Goal: Task Accomplishment & Management: Manage account settings

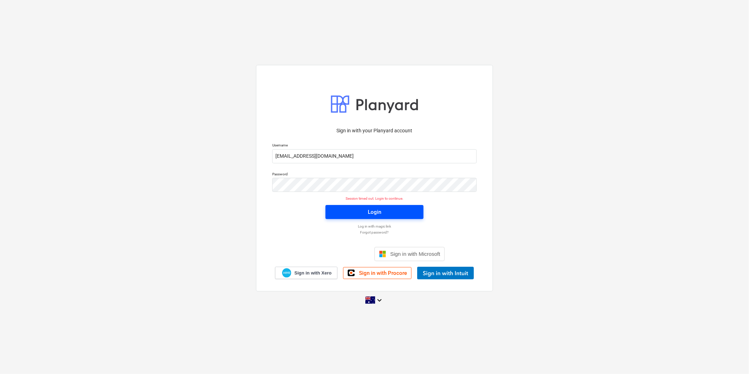
click at [381, 215] on span "Login" at bounding box center [374, 211] width 81 height 9
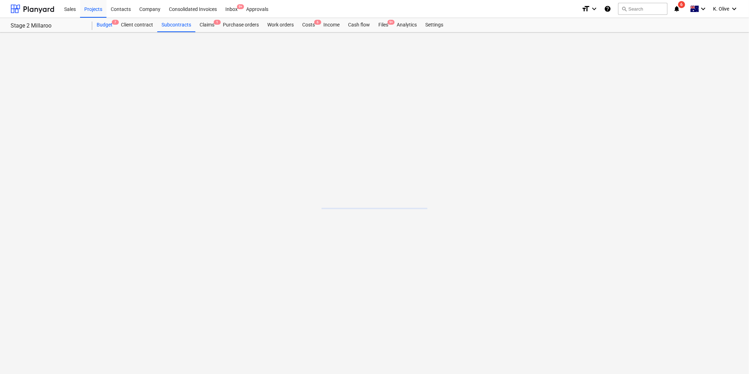
click at [101, 23] on div "Budget 7" at bounding box center [104, 25] width 24 height 14
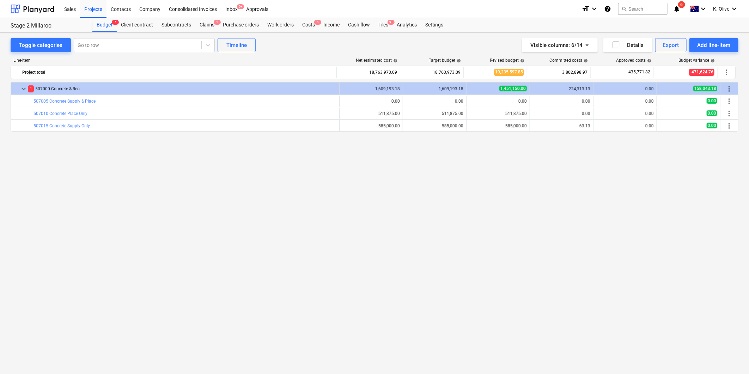
scroll to position [147, 0]
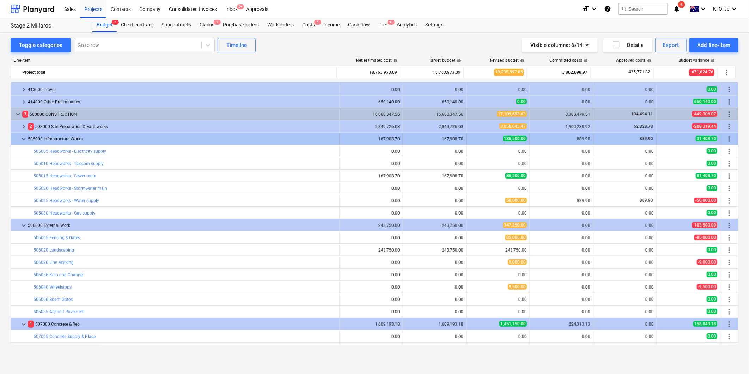
click at [23, 140] on span "keyboard_arrow_down" at bounding box center [23, 139] width 8 height 8
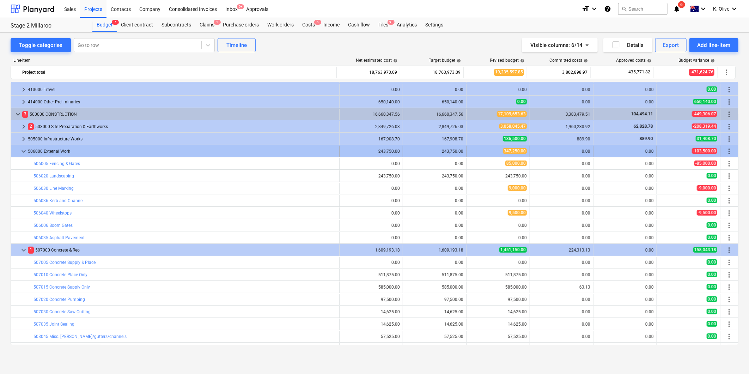
click at [23, 152] on span "keyboard_arrow_down" at bounding box center [23, 151] width 8 height 8
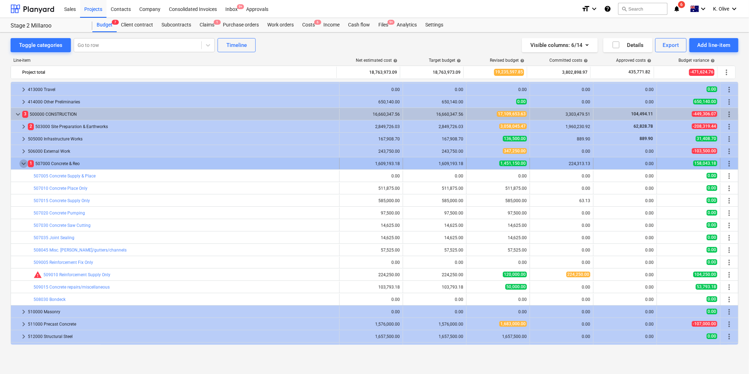
click at [20, 164] on span "keyboard_arrow_down" at bounding box center [23, 163] width 8 height 8
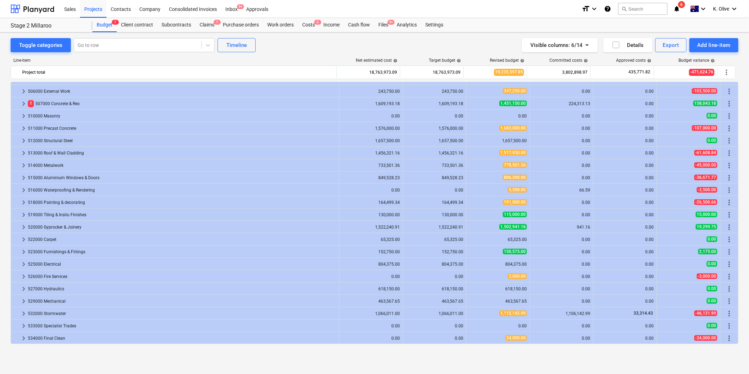
scroll to position [186, 0]
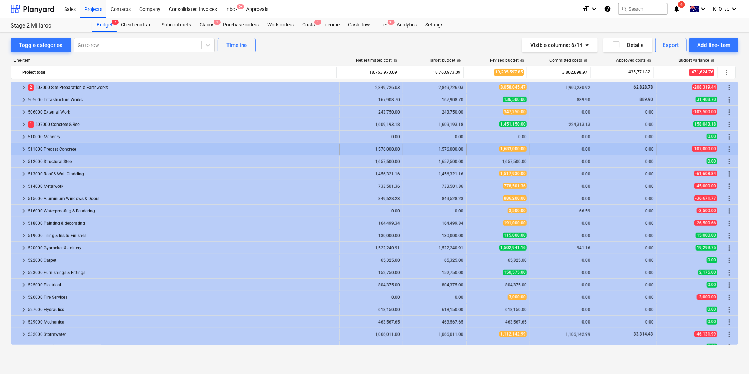
click at [23, 150] on span "keyboard_arrow_right" at bounding box center [23, 149] width 8 height 8
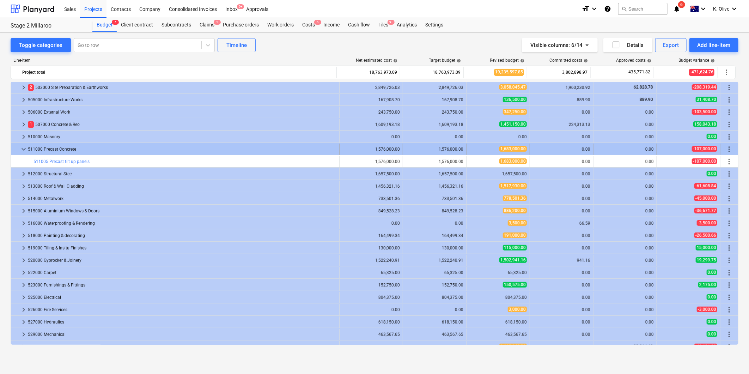
click at [514, 151] on span "1,683,000.00" at bounding box center [512, 149] width 27 height 6
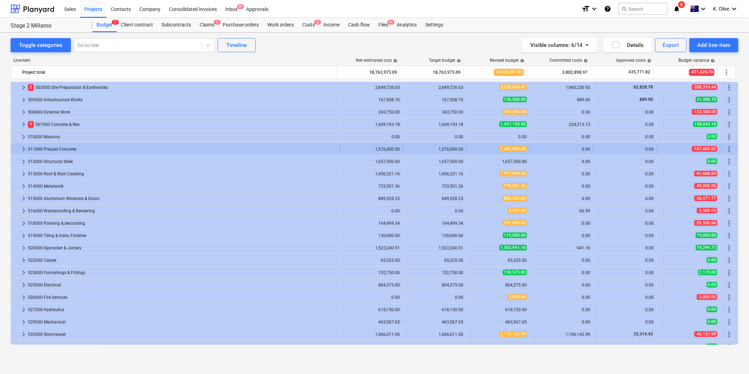
click at [503, 148] on span "1,683,000.00" at bounding box center [512, 149] width 27 height 6
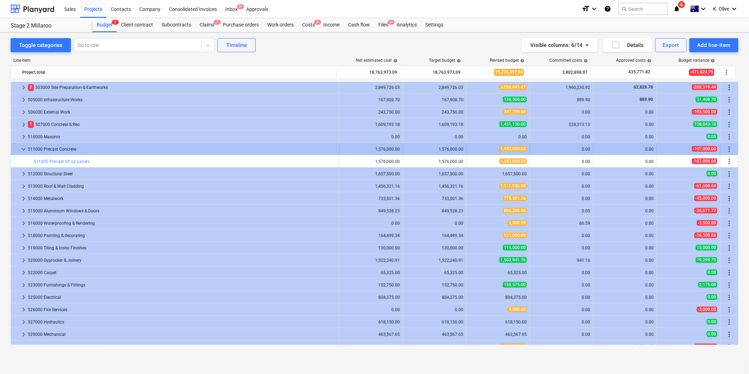
click at [504, 148] on span "1,683,000.00" at bounding box center [512, 149] width 27 height 6
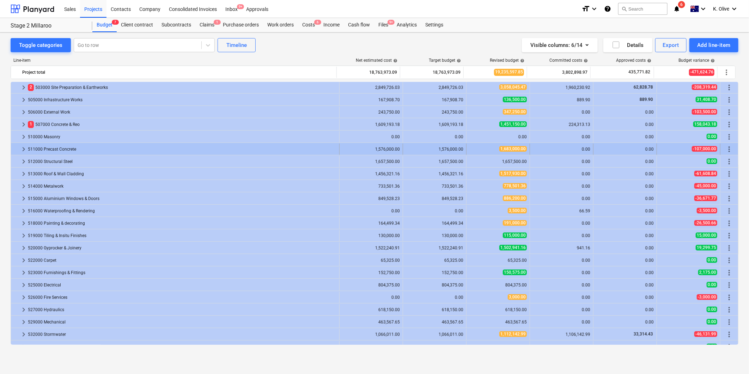
click at [21, 146] on span "keyboard_arrow_right" at bounding box center [23, 149] width 8 height 8
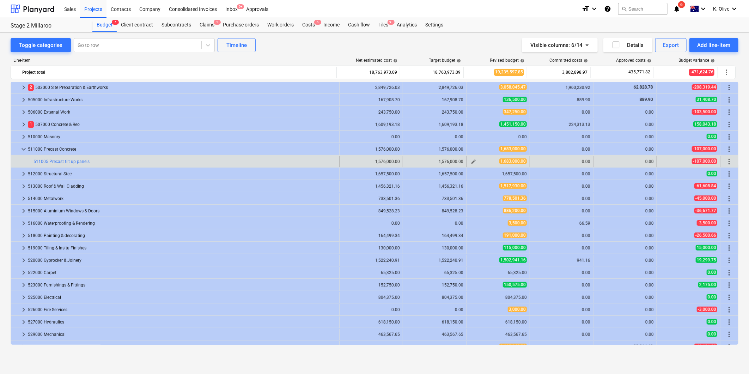
click at [471, 160] on span "edit" at bounding box center [474, 162] width 6 height 6
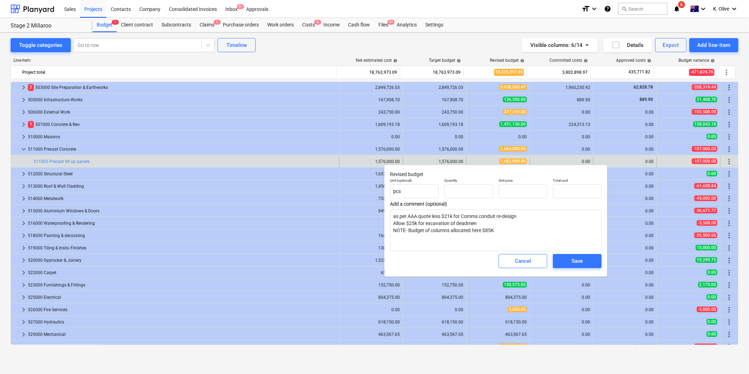
type input "1.00"
type input "1,683,000.00"
drag, startPoint x: 520, startPoint y: 215, endPoint x: 531, endPoint y: 214, distance: 11.0
click at [531, 214] on textarea "as per AAA quote less $21k for Comms conduit re-design Allow $25k for excavatio…" at bounding box center [495, 230] width 211 height 42
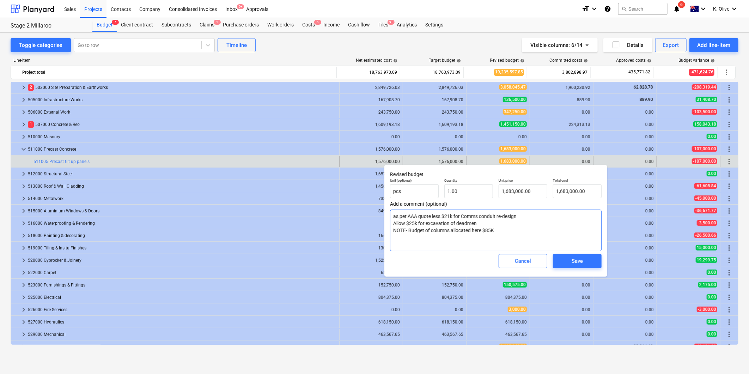
click at [495, 230] on textarea "as per AAA quote less $21k for Comms conduit re-design Allow $25k for excavatio…" at bounding box center [495, 230] width 211 height 42
click at [584, 258] on span "Save" at bounding box center [577, 260] width 32 height 9
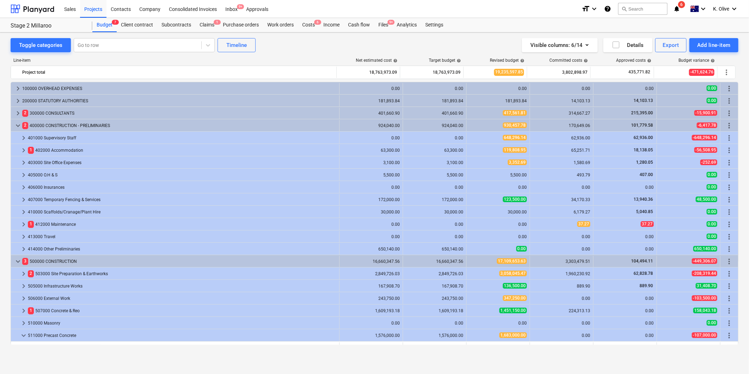
scroll to position [39, 0]
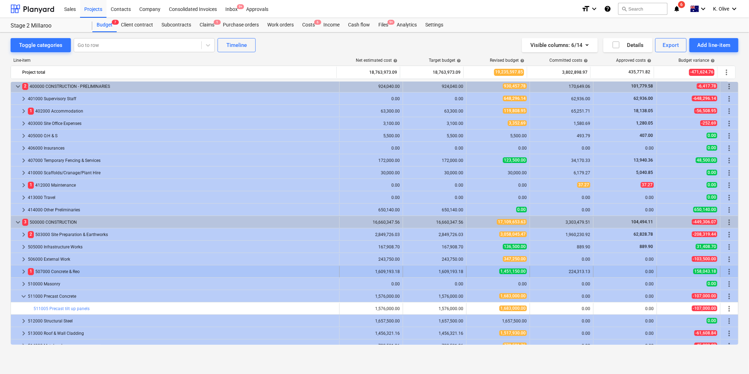
click at [20, 271] on span "keyboard_arrow_right" at bounding box center [23, 271] width 8 height 8
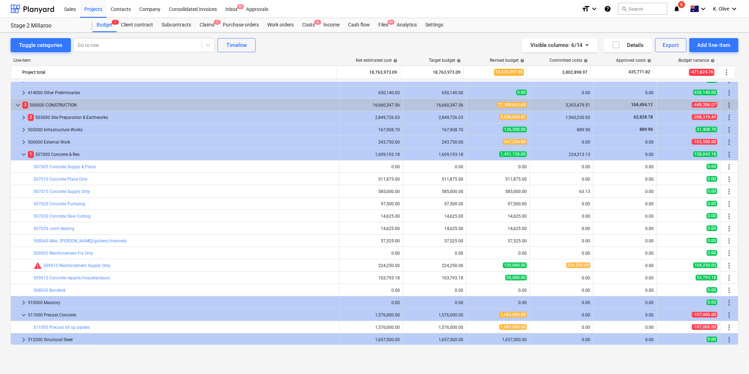
scroll to position [156, 0]
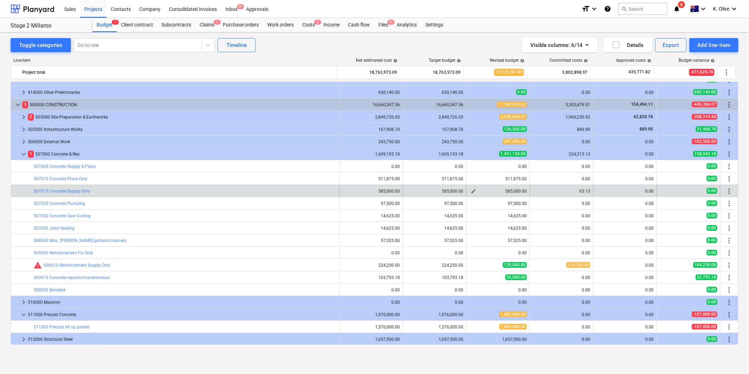
click at [471, 192] on span "edit" at bounding box center [474, 191] width 6 height 6
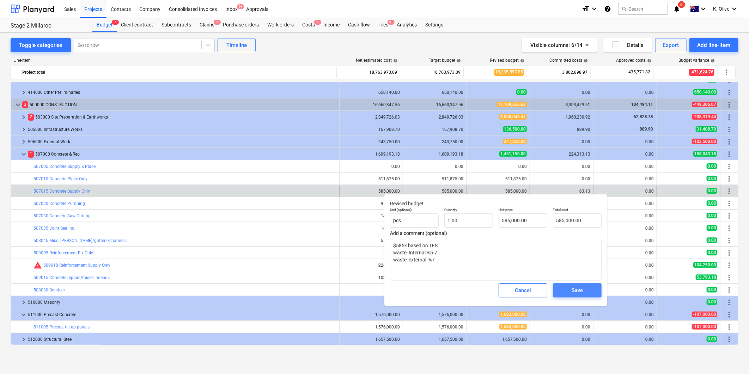
click at [572, 293] on div "Save" at bounding box center [576, 289] width 11 height 9
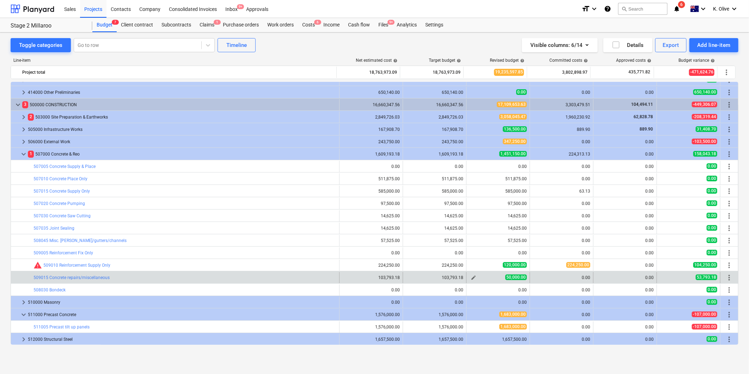
click at [471, 279] on span "edit" at bounding box center [474, 278] width 6 height 6
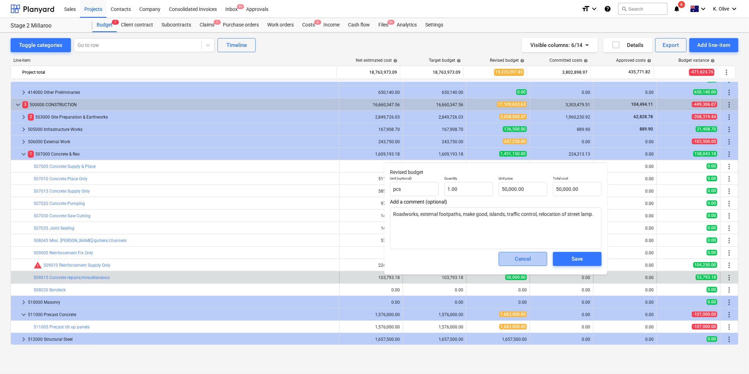
click at [519, 261] on div "Cancel" at bounding box center [523, 258] width 16 height 9
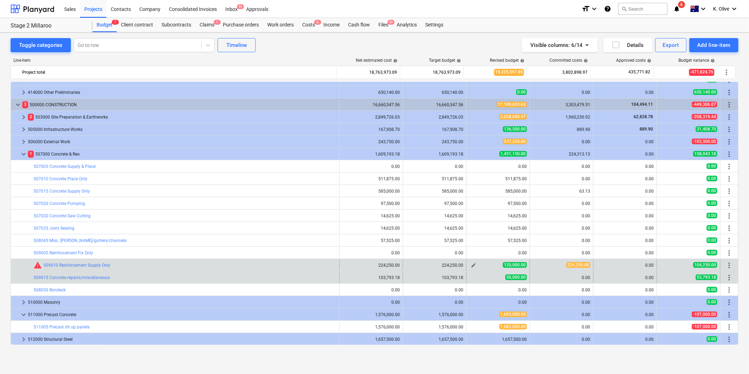
click at [473, 263] on span "edit" at bounding box center [474, 265] width 6 height 6
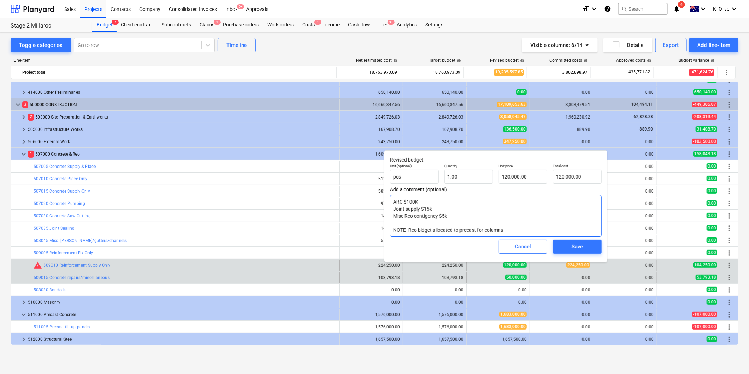
drag, startPoint x: 504, startPoint y: 229, endPoint x: 477, endPoint y: 235, distance: 28.1
click at [404, 230] on textarea "ARC $100K Joint supply $15k Misc Reo contigency $5k NOTE- Reo bidget allocated …" at bounding box center [495, 216] width 211 height 42
click at [517, 231] on textarea "ARC $100K Joint supply $15k Misc Reo contigency $5k NOTE- Reo bidget allocated …" at bounding box center [495, 216] width 211 height 42
click at [508, 229] on textarea "ARC $100K Joint supply $15k Misc Reo contigency $5k NOTE- Reo bidget allocated …" at bounding box center [495, 216] width 211 height 42
click at [567, 245] on span "Save" at bounding box center [577, 246] width 32 height 9
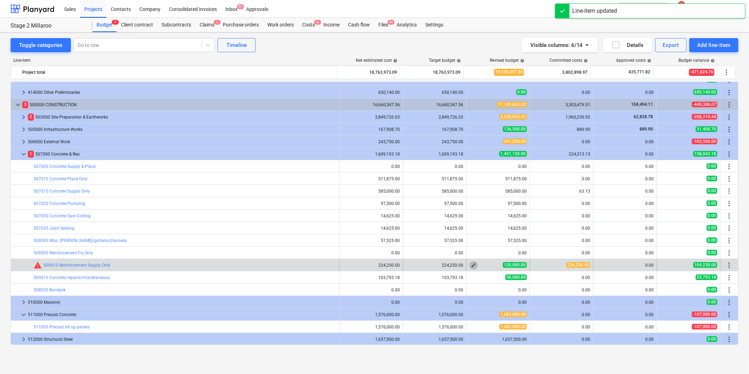
click at [474, 265] on span "edit" at bounding box center [474, 265] width 6 height 6
type textarea "x"
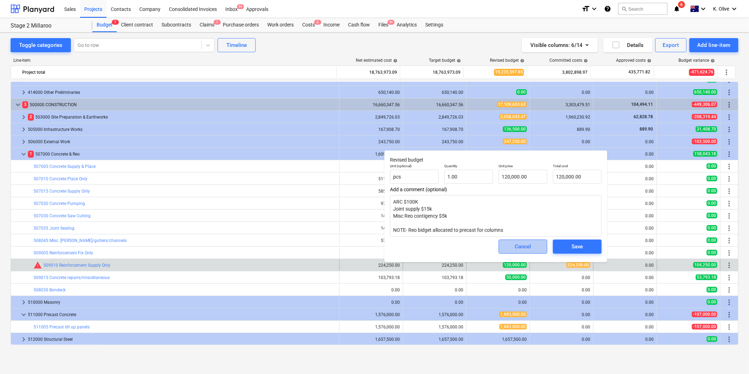
click at [518, 248] on div "Cancel" at bounding box center [523, 246] width 16 height 9
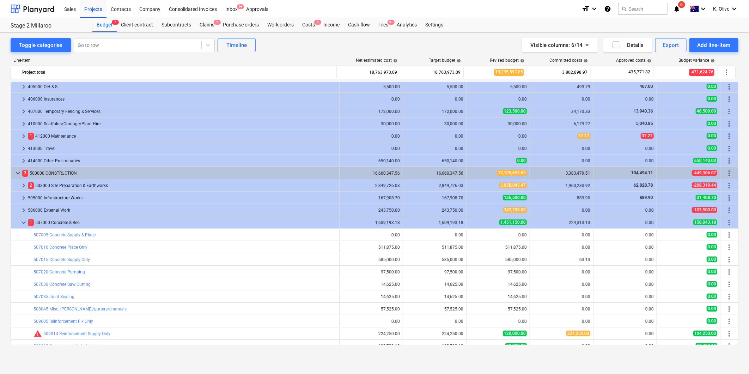
scroll to position [78, 0]
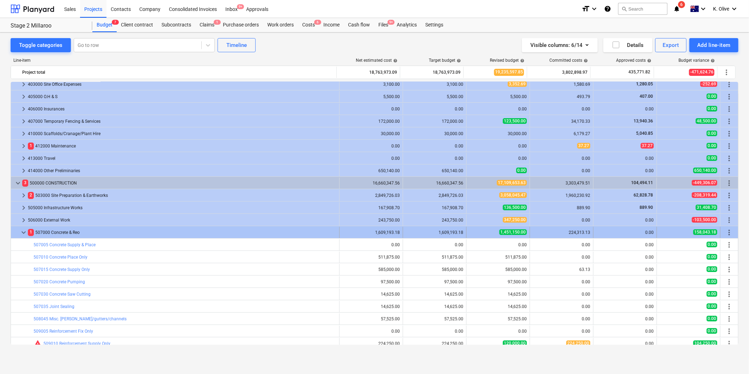
click at [20, 234] on span "keyboard_arrow_down" at bounding box center [23, 232] width 8 height 8
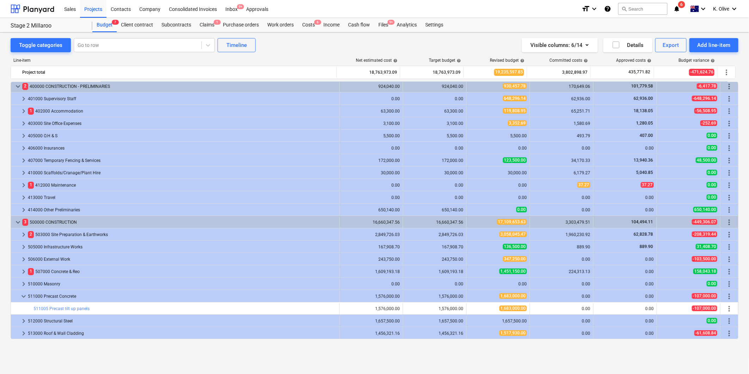
scroll to position [0, 0]
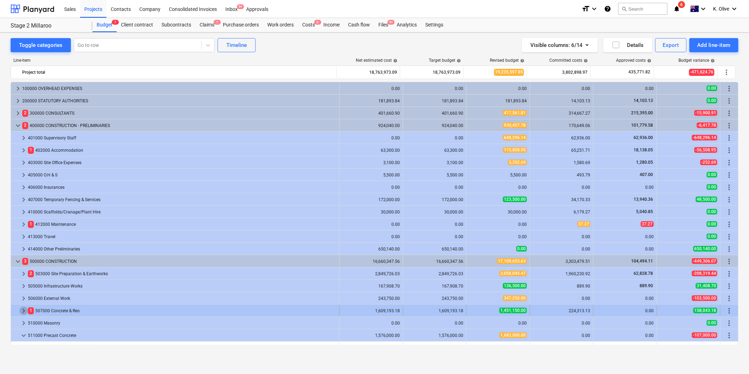
click at [20, 313] on span "keyboard_arrow_right" at bounding box center [23, 310] width 8 height 8
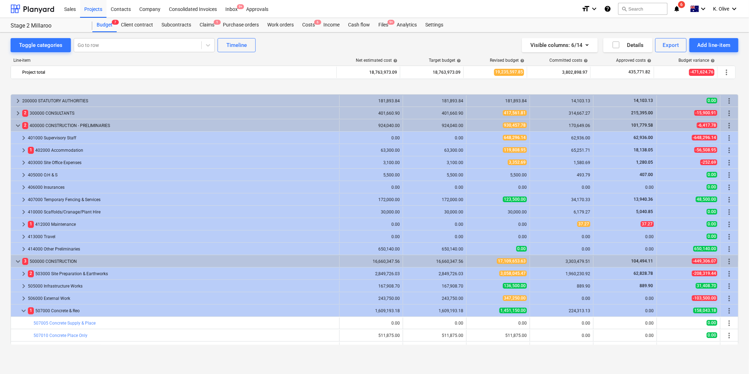
scroll to position [117, 0]
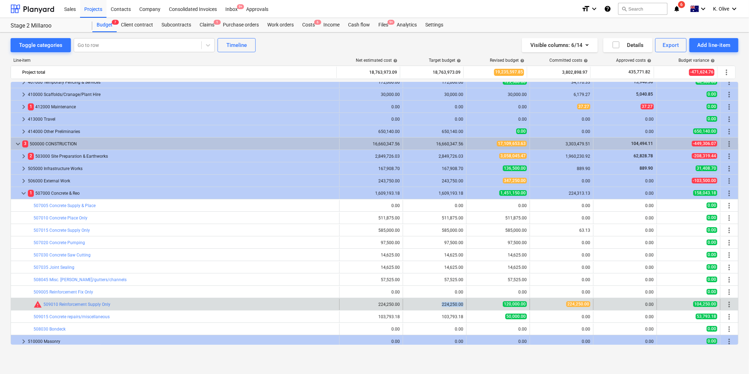
drag, startPoint x: 441, startPoint y: 304, endPoint x: 463, endPoint y: 307, distance: 22.8
click at [463, 307] on div "224,250.00" at bounding box center [434, 304] width 63 height 11
drag, startPoint x: 463, startPoint y: 307, endPoint x: 438, endPoint y: 306, distance: 24.7
click at [438, 306] on div "224,250.00" at bounding box center [434, 304] width 57 height 5
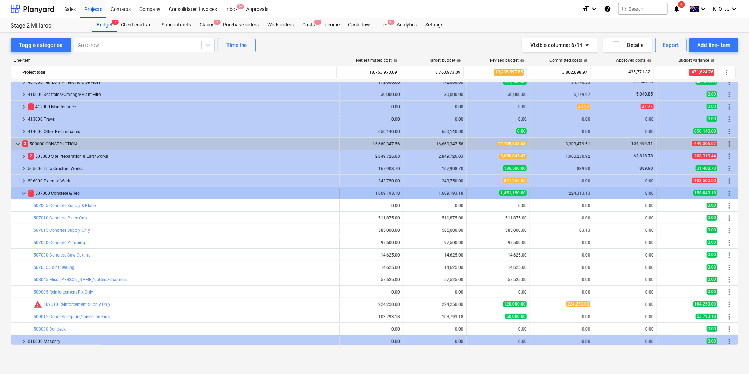
click at [22, 196] on span "keyboard_arrow_down" at bounding box center [23, 193] width 8 height 8
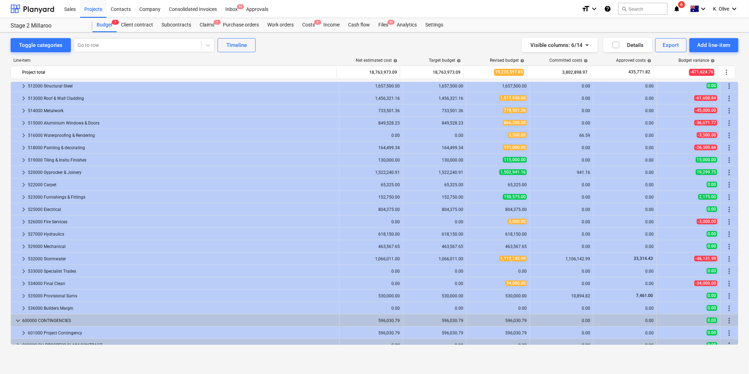
scroll to position [280, 0]
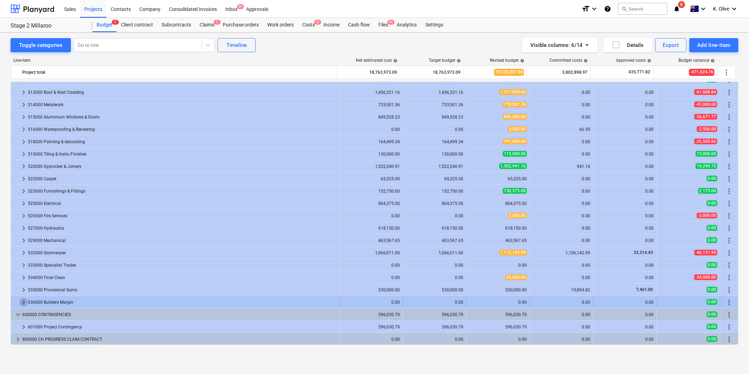
click at [24, 304] on span "keyboard_arrow_right" at bounding box center [23, 302] width 8 height 8
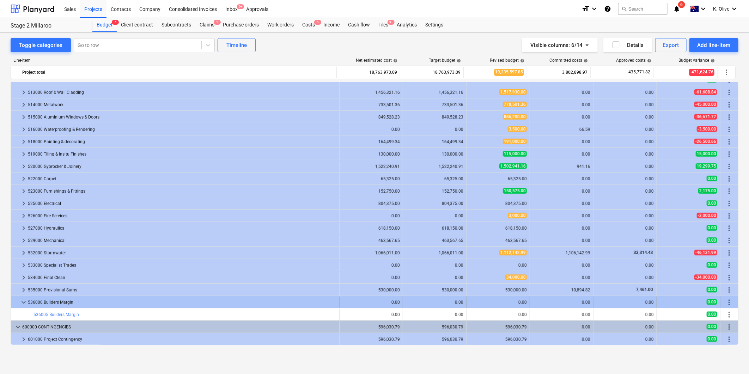
click at [22, 305] on span "keyboard_arrow_down" at bounding box center [23, 302] width 8 height 8
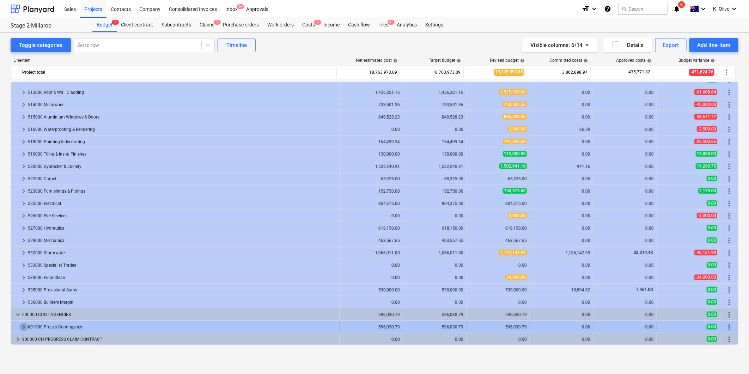
click at [23, 327] on span "keyboard_arrow_right" at bounding box center [23, 327] width 8 height 8
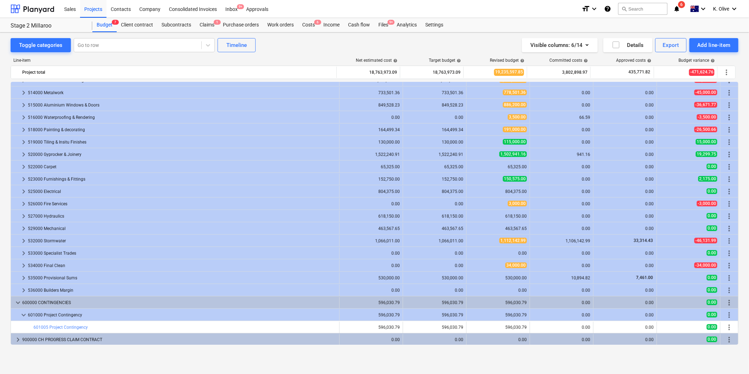
scroll to position [293, 0]
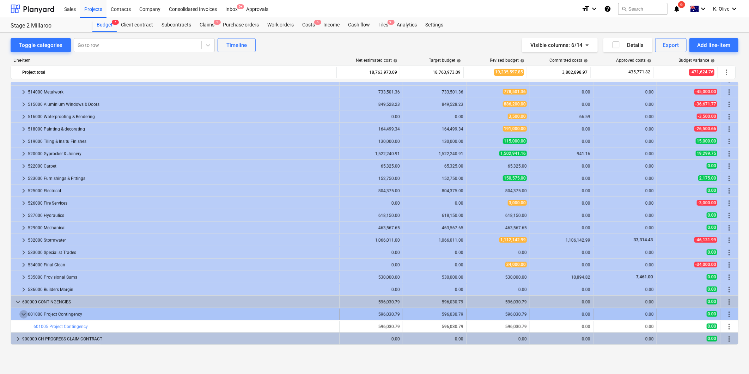
click at [23, 313] on span "keyboard_arrow_down" at bounding box center [23, 314] width 8 height 8
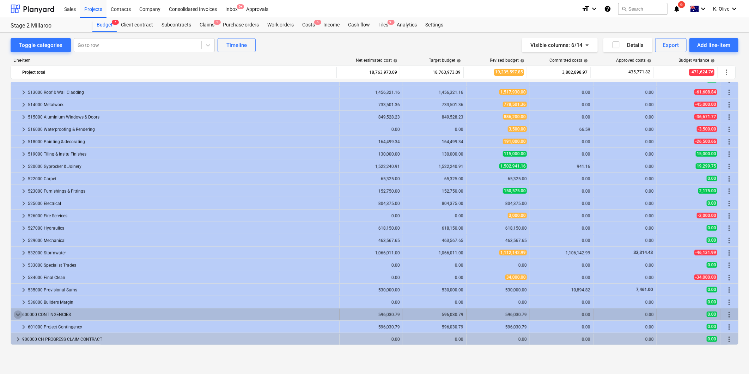
click at [17, 314] on span "keyboard_arrow_down" at bounding box center [18, 314] width 8 height 8
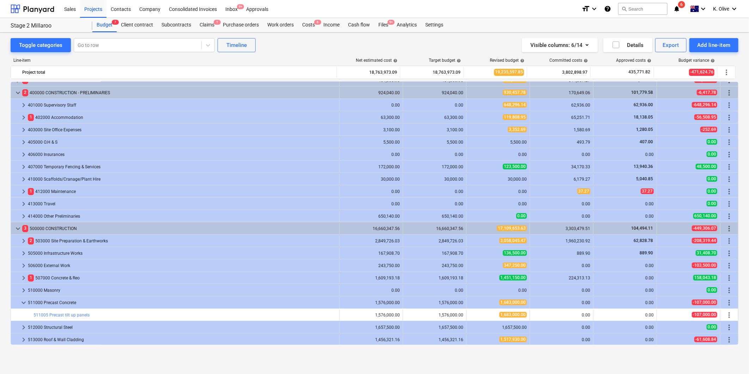
scroll to position [0, 0]
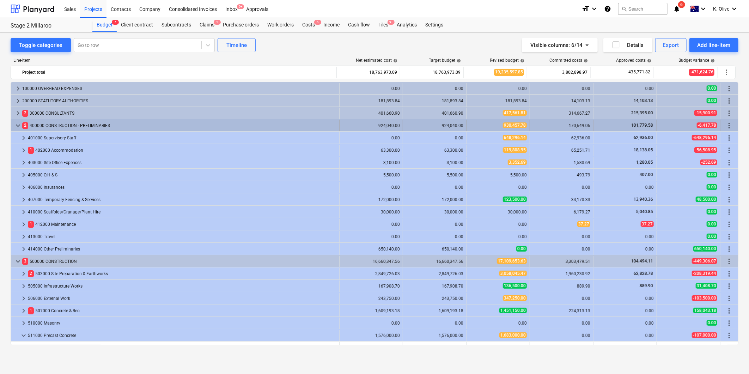
click at [19, 125] on span "keyboard_arrow_down" at bounding box center [18, 125] width 8 height 8
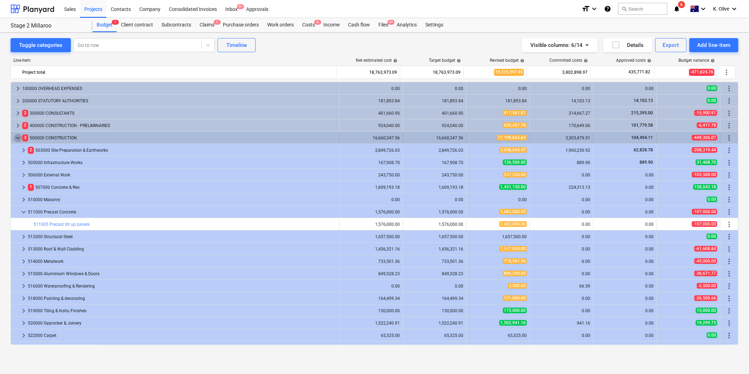
click at [16, 135] on span "keyboard_arrow_down" at bounding box center [18, 138] width 8 height 8
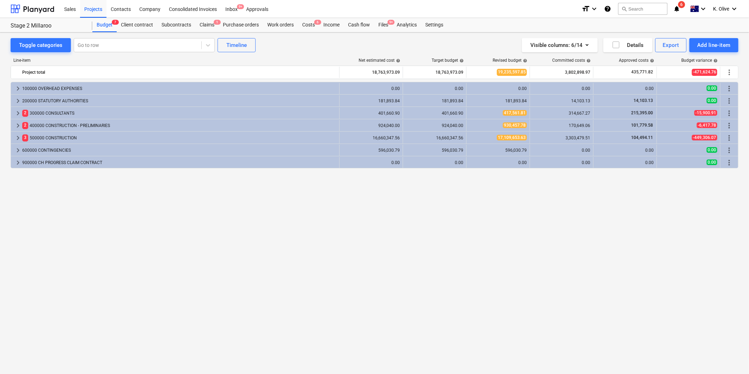
click at [372, 244] on div "keyboard_arrow_right 100000 OVERHEAD EXPENSES 0.00 0.00 0.00 0.00 0.00 0.00 mor…" at bounding box center [374, 213] width 727 height 263
click at [18, 137] on span "keyboard_arrow_right" at bounding box center [18, 138] width 8 height 8
